Goal: Transaction & Acquisition: Subscribe to service/newsletter

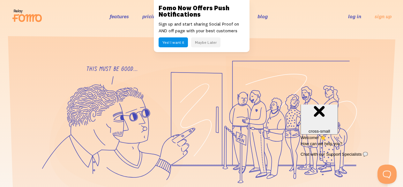
scroll to position [13, 0]
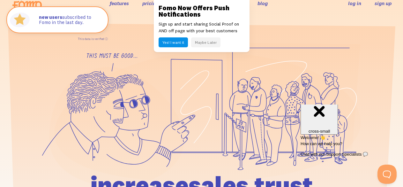
click at [378, 2] on link "sign up" at bounding box center [383, 3] width 17 height 7
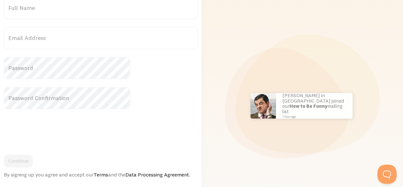
scroll to position [132, 0]
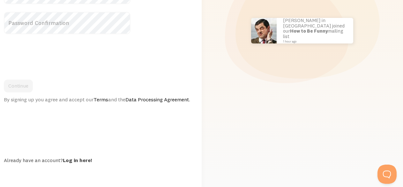
click at [126, 97] on link "Data Processing Agreement" at bounding box center [158, 99] width 64 height 6
